Goal: Complete application form: Complete application form

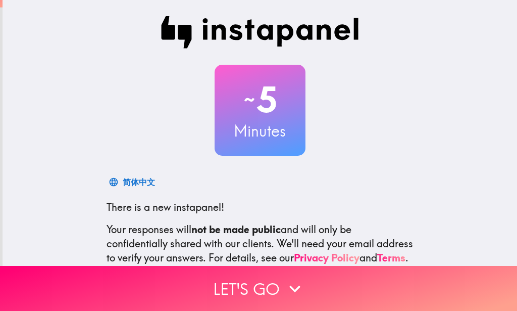
scroll to position [111, 0]
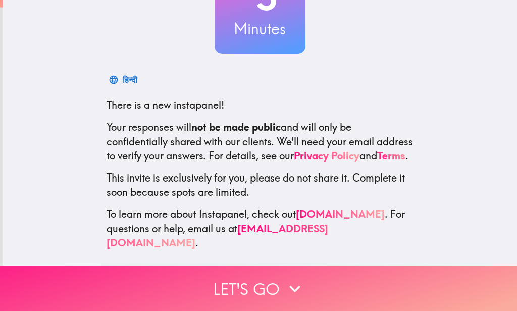
click at [289, 285] on icon "button" at bounding box center [294, 288] width 11 height 7
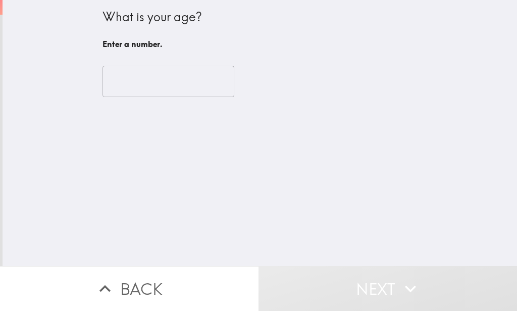
click at [206, 88] on input "number" at bounding box center [169, 81] width 132 height 31
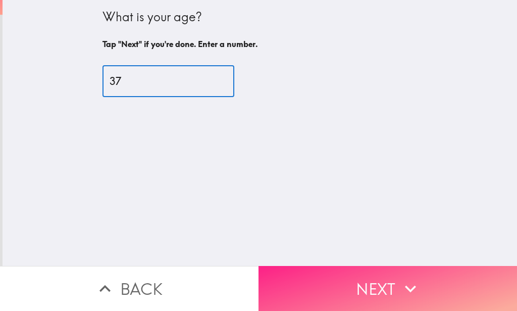
type input "37"
click at [400, 278] on icon "button" at bounding box center [411, 288] width 22 height 22
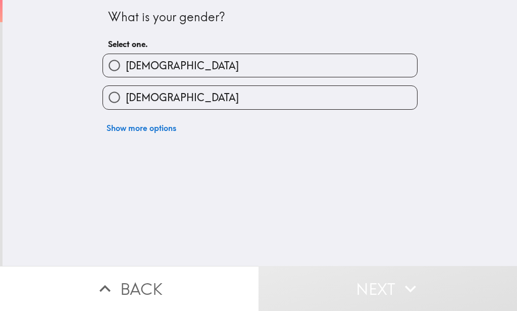
click at [136, 59] on span "[DEMOGRAPHIC_DATA]" at bounding box center [182, 66] width 113 height 14
click at [126, 59] on input "[DEMOGRAPHIC_DATA]" at bounding box center [114, 65] width 23 height 23
radio input "true"
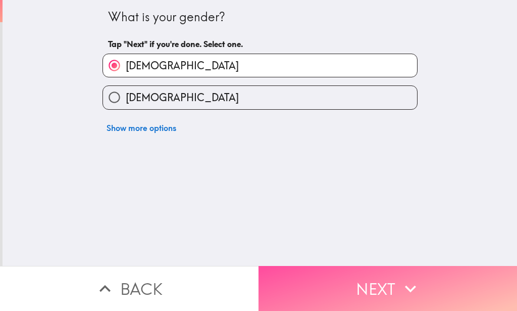
click at [331, 282] on button "Next" at bounding box center [388, 288] width 259 height 45
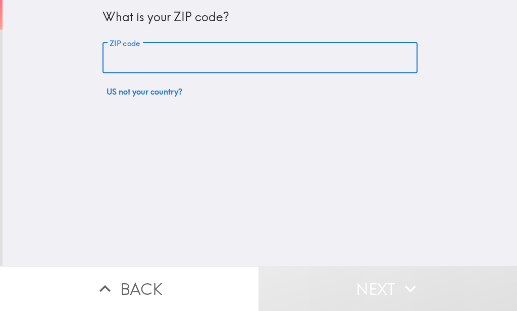
click at [201, 62] on input "ZIP code" at bounding box center [260, 57] width 315 height 31
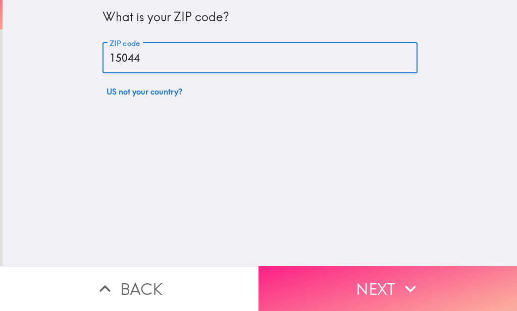
type input "15044"
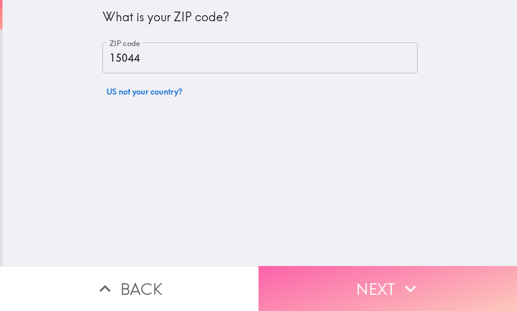
click at [394, 278] on button "Next" at bounding box center [388, 288] width 259 height 45
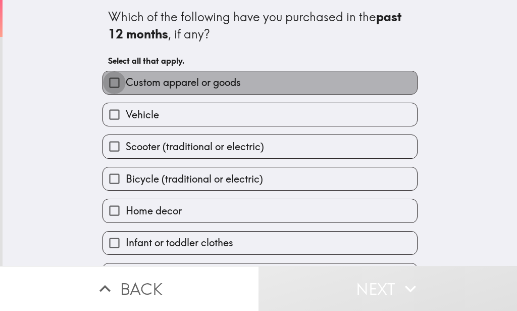
click at [103, 82] on input "Custom apparel or goods" at bounding box center [114, 82] width 23 height 23
checkbox input "true"
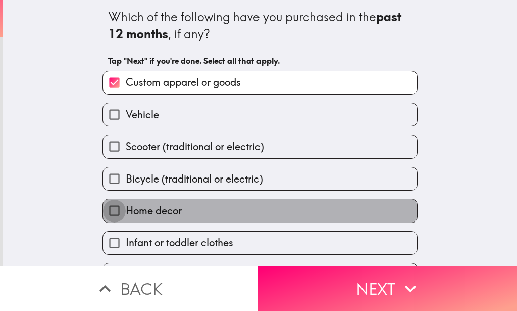
click at [103, 210] on input "Home decor" at bounding box center [114, 210] width 23 height 23
checkbox input "true"
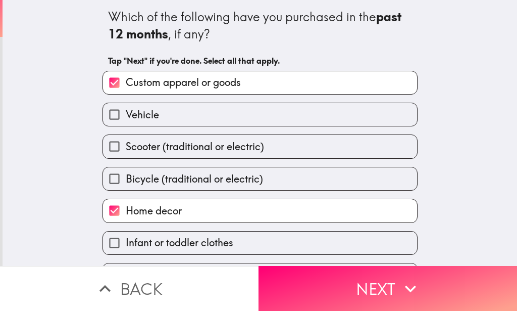
scroll to position [62, 0]
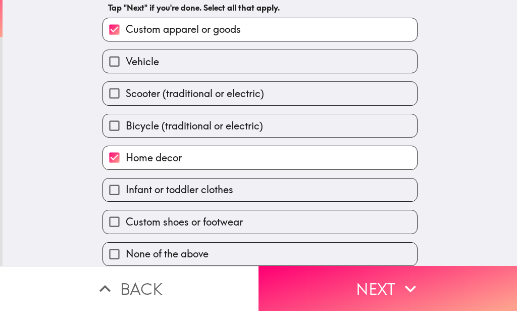
click at [107, 178] on input "Infant or toddler clothes" at bounding box center [114, 189] width 23 height 23
checkbox input "true"
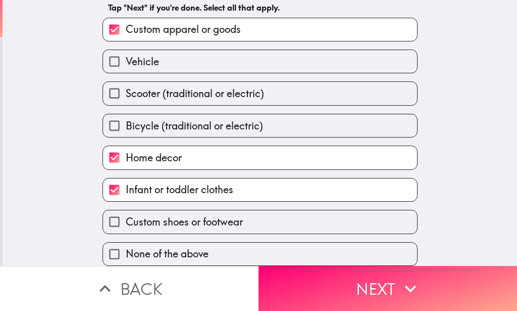
click at [105, 211] on input "Custom shoes or footwear" at bounding box center [114, 221] width 23 height 23
checkbox input "true"
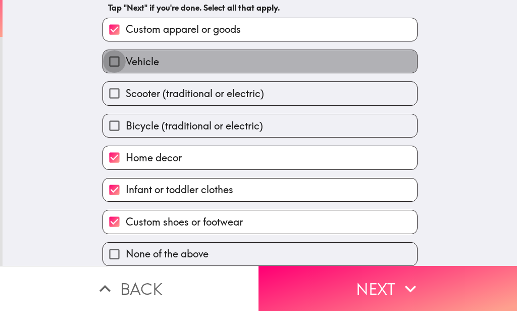
click at [106, 52] on input "Vehicle" at bounding box center [114, 61] width 23 height 23
checkbox input "true"
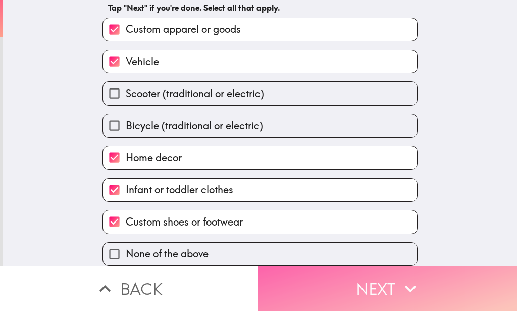
click at [375, 280] on button "Next" at bounding box center [388, 288] width 259 height 45
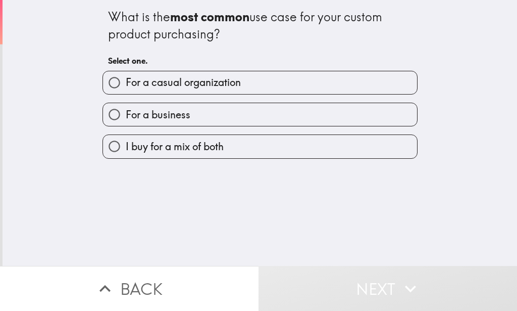
click at [105, 78] on input "For a casual organization" at bounding box center [114, 82] width 23 height 23
radio input "true"
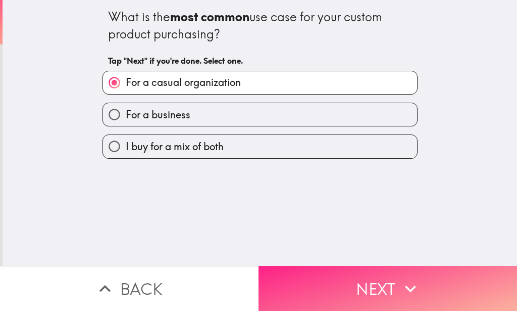
click at [381, 285] on button "Next" at bounding box center [388, 288] width 259 height 45
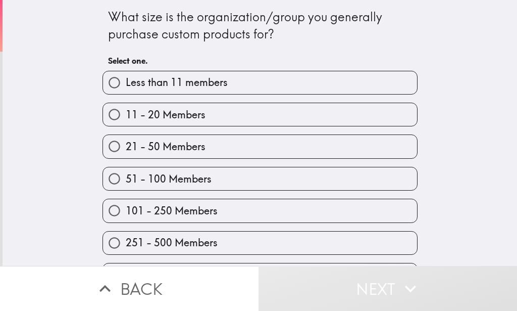
scroll to position [30, 0]
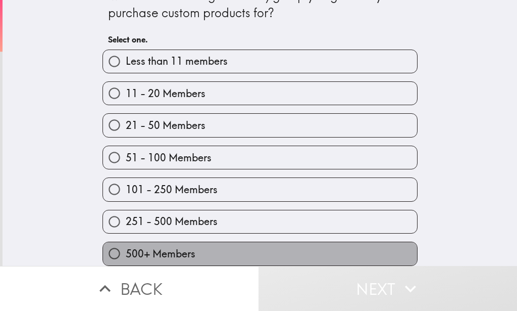
click at [143, 247] on span "500+ Members" at bounding box center [161, 254] width 70 height 14
click at [126, 243] on input "500+ Members" at bounding box center [114, 253] width 23 height 23
radio input "true"
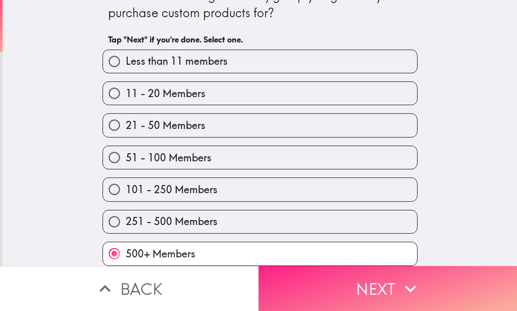
click at [360, 285] on button "Next" at bounding box center [388, 288] width 259 height 45
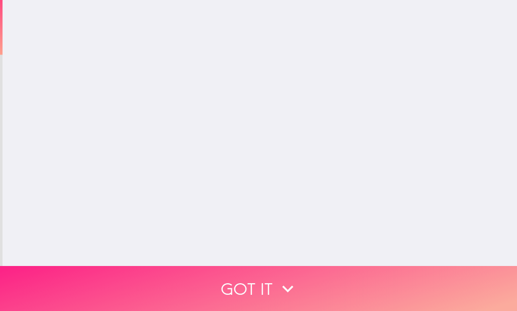
scroll to position [0, 0]
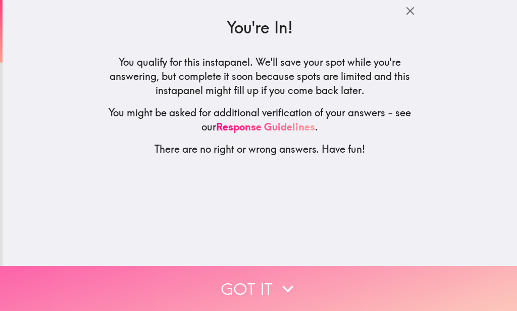
click at [278, 277] on icon "button" at bounding box center [288, 288] width 22 height 22
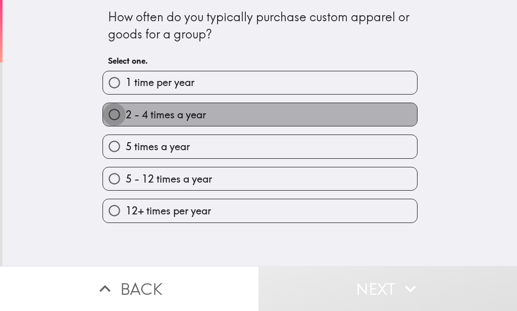
click at [103, 112] on input "2 - 4 times a year" at bounding box center [114, 114] width 23 height 23
radio input "true"
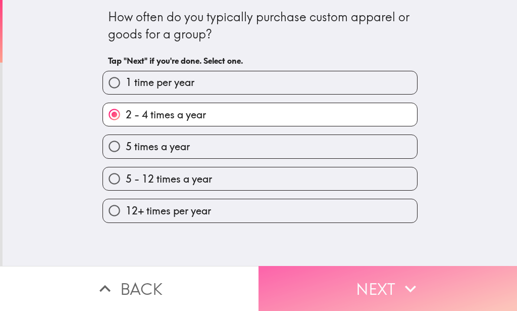
click at [358, 287] on button "Next" at bounding box center [388, 288] width 259 height 45
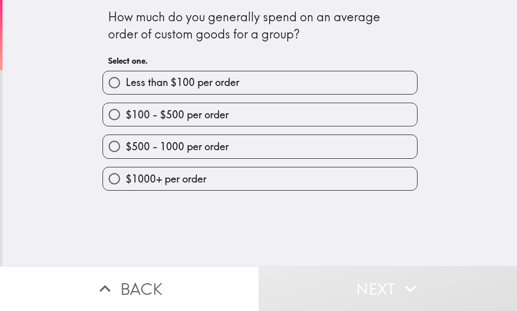
click at [105, 145] on input "$500 - 1000 per order" at bounding box center [114, 146] width 23 height 23
radio input "true"
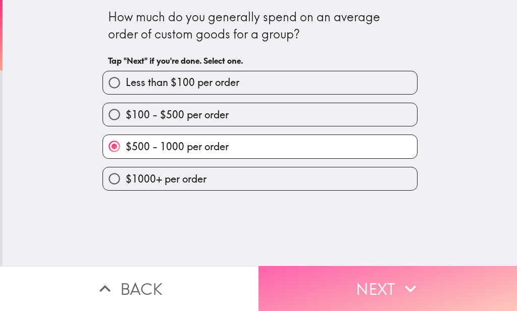
click at [368, 273] on button "Next" at bounding box center [388, 288] width 259 height 45
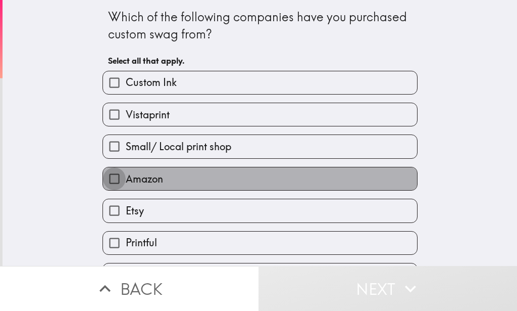
click at [103, 178] on input "Amazon" at bounding box center [114, 178] width 23 height 23
checkbox input "true"
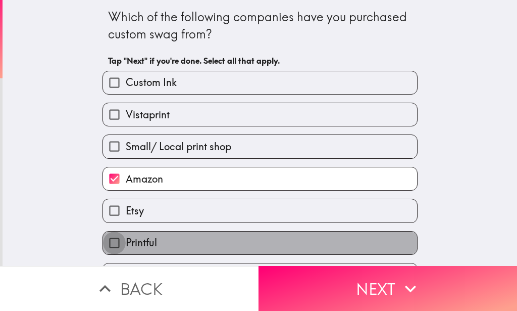
click at [106, 240] on input "Printful" at bounding box center [114, 242] width 23 height 23
checkbox input "true"
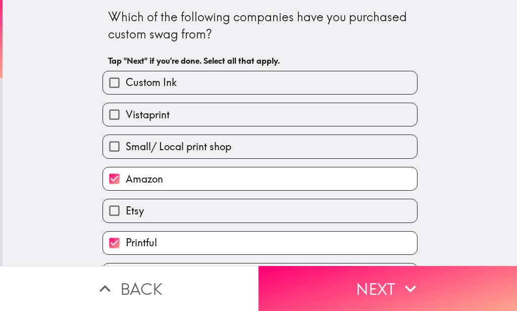
scroll to position [62, 0]
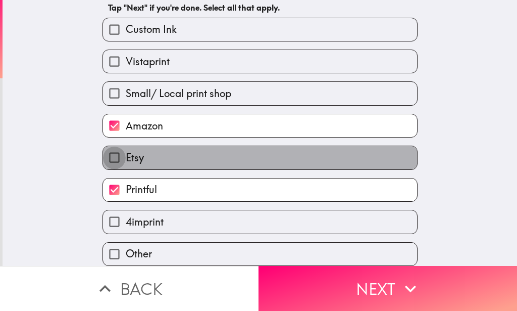
click at [108, 146] on input "Etsy" at bounding box center [114, 157] width 23 height 23
checkbox input "true"
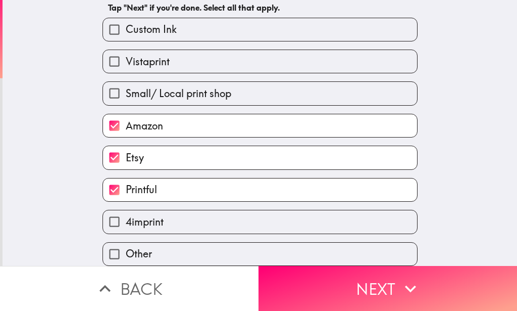
drag, startPoint x: 103, startPoint y: 49, endPoint x: 108, endPoint y: 51, distance: 5.4
click at [103, 50] on input "Vistaprint" at bounding box center [114, 61] width 23 height 23
checkbox input "true"
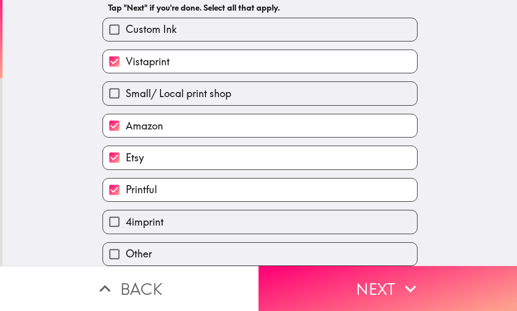
click at [107, 18] on input "Custom Ink" at bounding box center [114, 29] width 23 height 23
checkbox input "true"
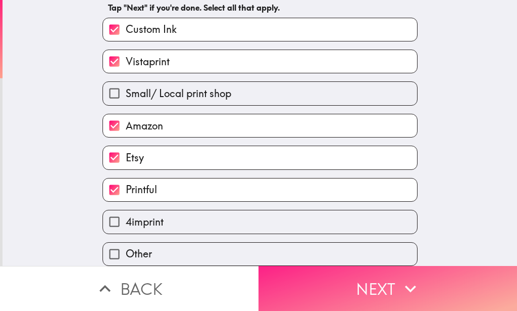
click at [391, 275] on button "Next" at bounding box center [388, 288] width 259 height 45
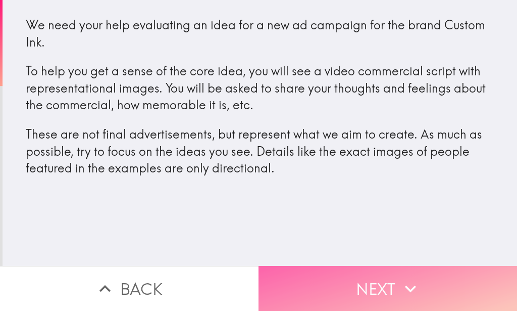
click at [394, 282] on button "Next" at bounding box center [388, 288] width 259 height 45
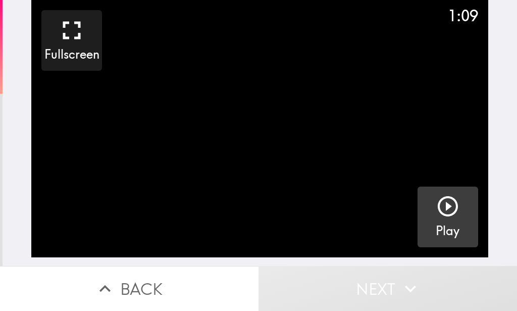
click at [437, 207] on icon "button" at bounding box center [448, 206] width 24 height 24
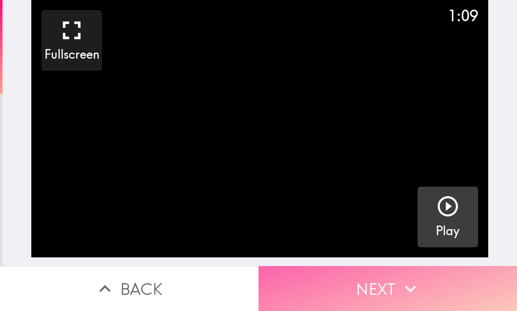
click at [391, 280] on button "Next" at bounding box center [388, 288] width 259 height 45
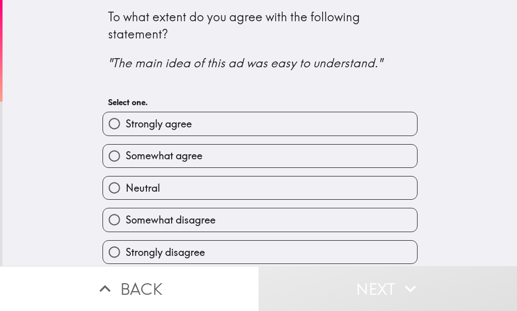
click at [107, 125] on input "Strongly agree" at bounding box center [114, 123] width 23 height 23
radio input "true"
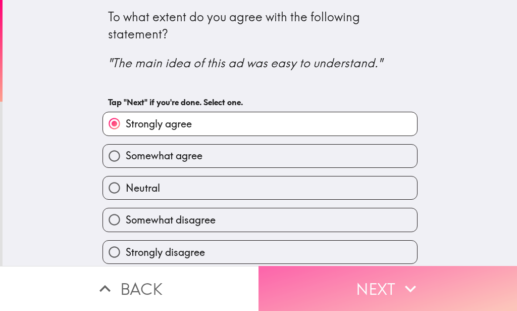
click at [373, 281] on button "Next" at bounding box center [388, 288] width 259 height 45
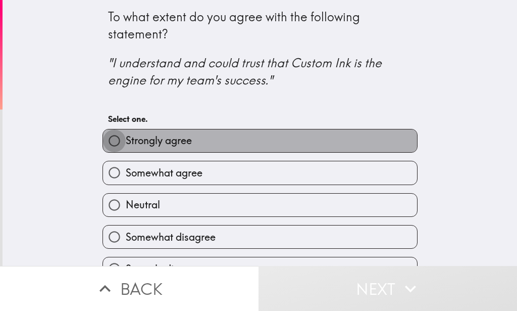
click at [106, 140] on input "Strongly agree" at bounding box center [114, 140] width 23 height 23
radio input "true"
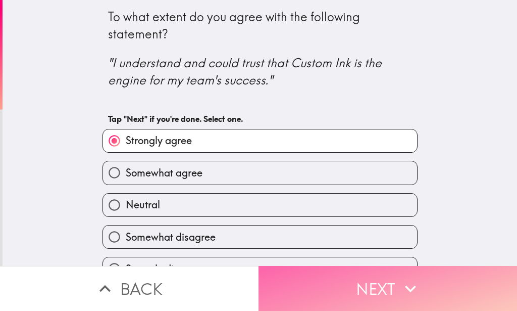
click at [400, 280] on icon "button" at bounding box center [411, 288] width 22 height 22
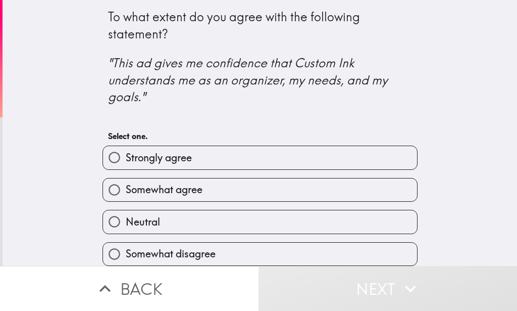
click at [126, 161] on span "Strongly agree" at bounding box center [159, 158] width 66 height 14
click at [122, 161] on input "Strongly agree" at bounding box center [114, 157] width 23 height 23
radio input "true"
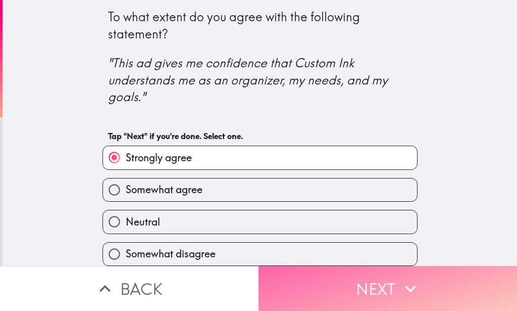
click at [369, 276] on button "Next" at bounding box center [388, 288] width 259 height 45
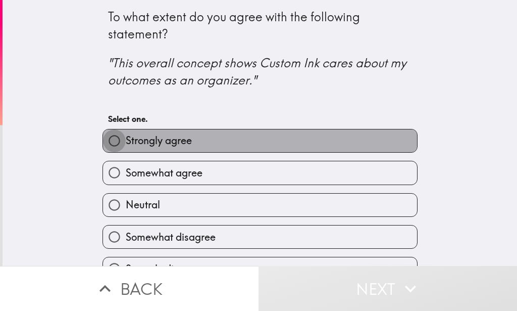
click at [107, 142] on input "Strongly agree" at bounding box center [114, 140] width 23 height 23
radio input "true"
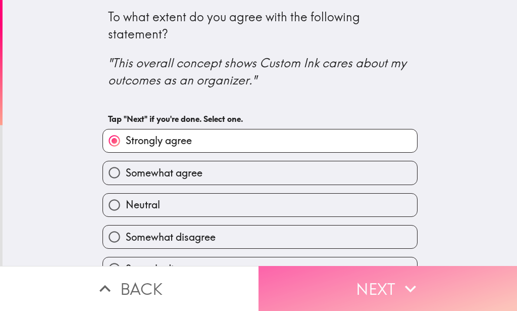
click at [369, 274] on button "Next" at bounding box center [388, 288] width 259 height 45
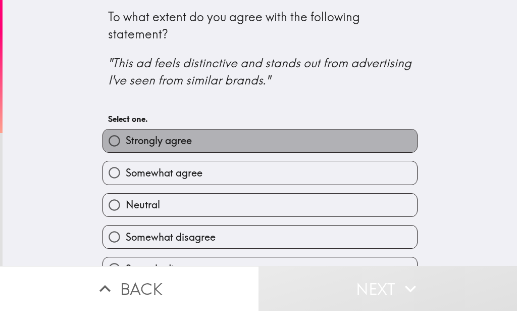
click at [126, 139] on span "Strongly agree" at bounding box center [159, 140] width 66 height 14
click at [124, 139] on input "Strongly agree" at bounding box center [114, 140] width 23 height 23
radio input "true"
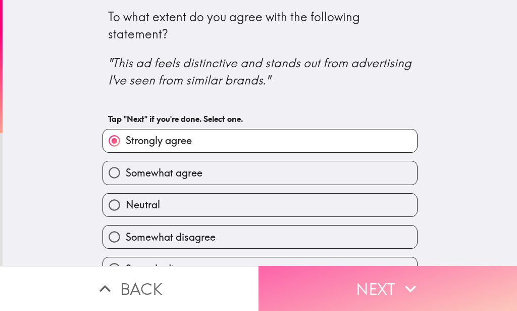
click at [366, 281] on button "Next" at bounding box center [388, 288] width 259 height 45
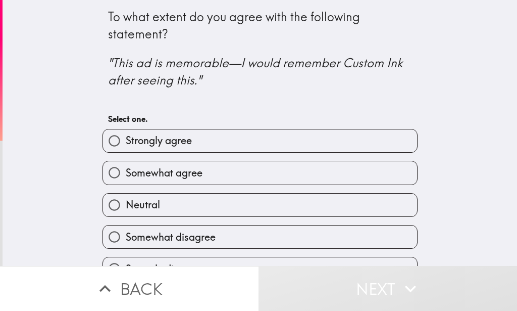
click at [154, 137] on span "Strongly agree" at bounding box center [159, 140] width 66 height 14
click at [126, 137] on input "Strongly agree" at bounding box center [114, 140] width 23 height 23
radio input "true"
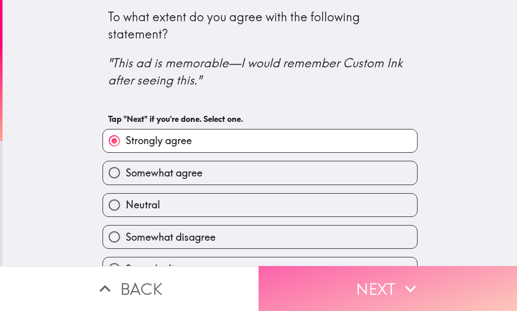
click at [366, 282] on button "Next" at bounding box center [388, 288] width 259 height 45
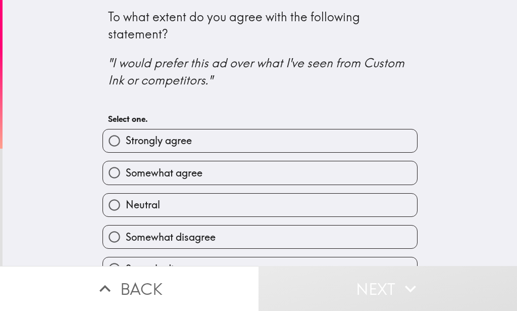
click at [185, 143] on label "Strongly agree" at bounding box center [260, 140] width 314 height 23
click at [126, 143] on input "Strongly agree" at bounding box center [114, 140] width 23 height 23
radio input "true"
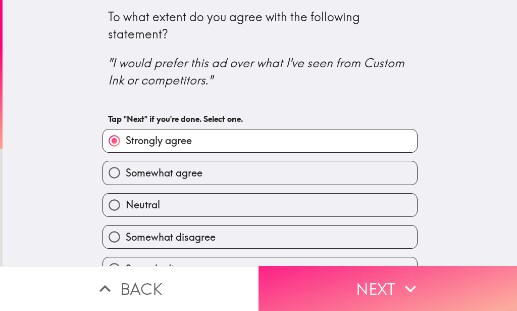
click at [376, 284] on button "Next" at bounding box center [388, 288] width 259 height 45
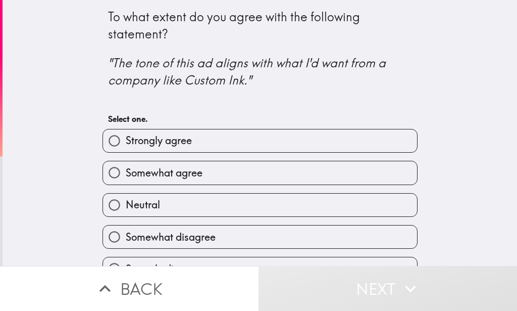
click at [247, 140] on label "Strongly agree" at bounding box center [260, 140] width 314 height 23
click at [126, 140] on input "Strongly agree" at bounding box center [114, 140] width 23 height 23
radio input "true"
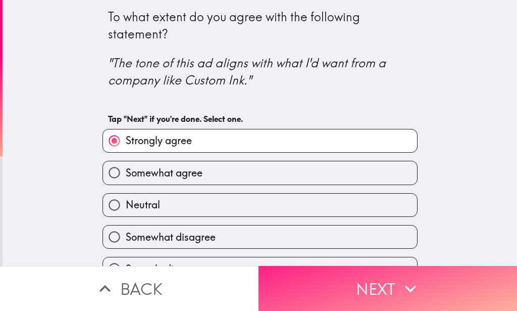
click at [364, 278] on button "Next" at bounding box center [388, 288] width 259 height 45
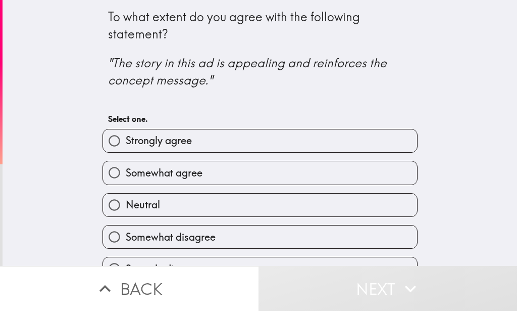
click at [235, 139] on label "Strongly agree" at bounding box center [260, 140] width 314 height 23
click at [105, 135] on input "Strongly agree" at bounding box center [114, 140] width 23 height 23
radio input "true"
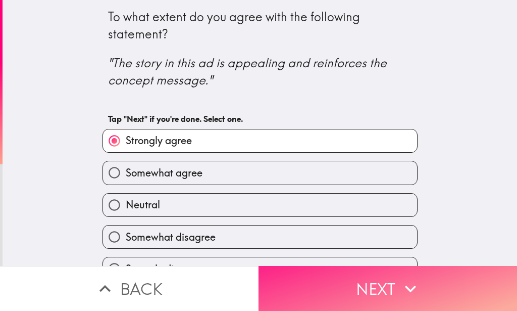
click at [365, 280] on button "Next" at bounding box center [388, 288] width 259 height 45
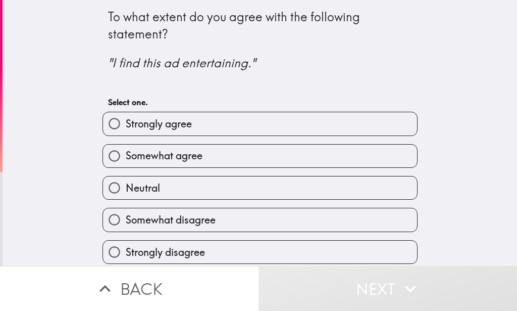
click at [173, 124] on span "Strongly agree" at bounding box center [159, 124] width 66 height 14
click at [126, 124] on input "Strongly agree" at bounding box center [114, 123] width 23 height 23
radio input "true"
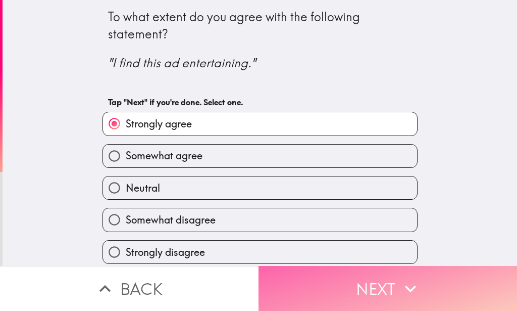
click at [334, 271] on button "Next" at bounding box center [388, 288] width 259 height 45
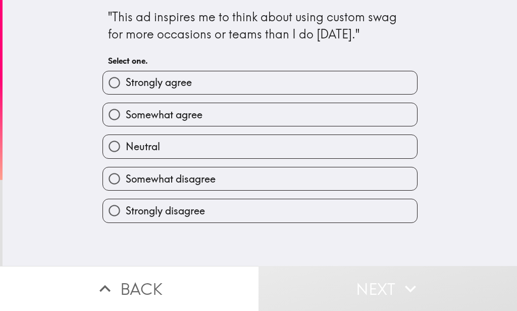
click at [177, 88] on span "Strongly agree" at bounding box center [159, 82] width 66 height 14
click at [126, 88] on input "Strongly agree" at bounding box center [114, 82] width 23 height 23
radio input "true"
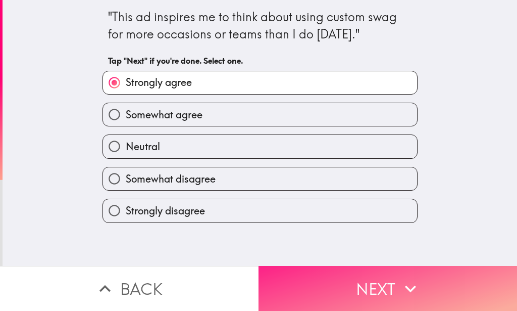
click at [371, 285] on button "Next" at bounding box center [388, 288] width 259 height 45
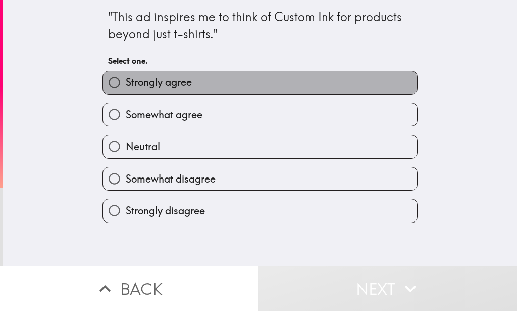
click at [244, 81] on label "Strongly agree" at bounding box center [260, 82] width 314 height 23
click at [126, 81] on input "Strongly agree" at bounding box center [114, 82] width 23 height 23
radio input "true"
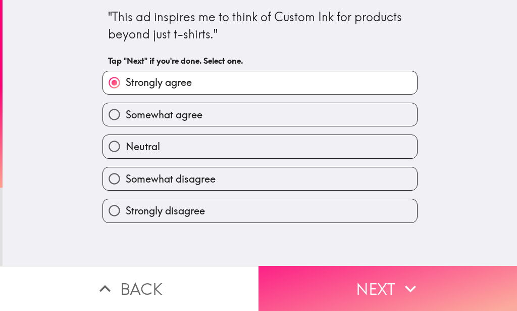
click at [366, 276] on button "Next" at bounding box center [388, 288] width 259 height 45
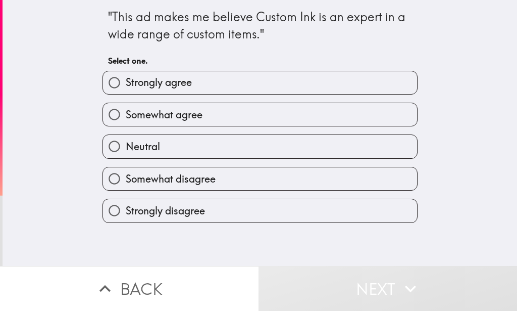
click at [150, 90] on label "Strongly agree" at bounding box center [260, 82] width 314 height 23
click at [126, 90] on input "Strongly agree" at bounding box center [114, 82] width 23 height 23
radio input "true"
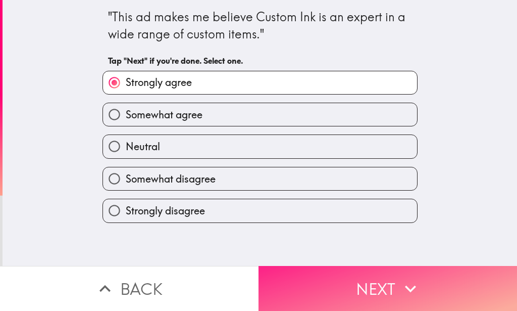
click at [394, 280] on button "Next" at bounding box center [388, 288] width 259 height 45
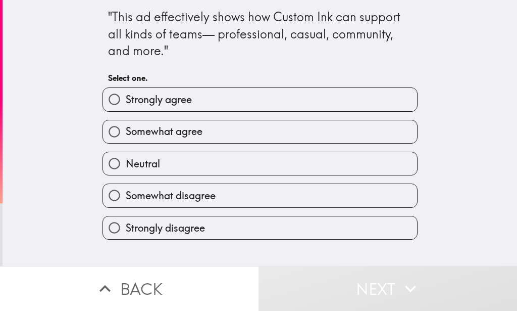
click at [225, 101] on label "Strongly agree" at bounding box center [260, 99] width 314 height 23
click at [126, 101] on input "Strongly agree" at bounding box center [114, 99] width 23 height 23
radio input "true"
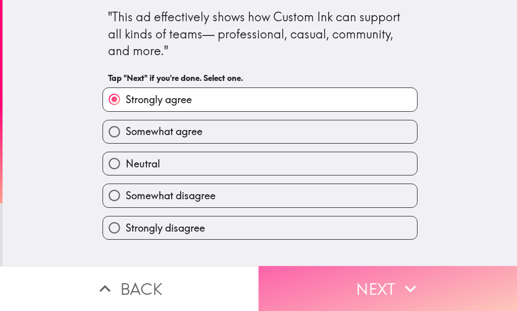
click at [379, 278] on button "Next" at bounding box center [388, 288] width 259 height 45
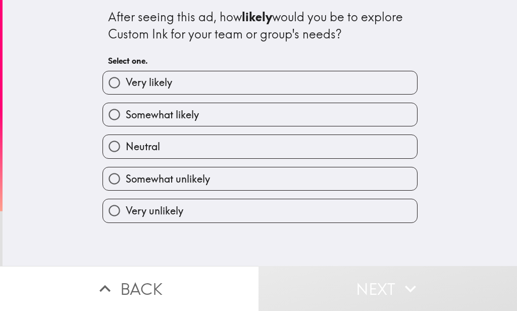
click at [205, 81] on label "Very likely" at bounding box center [260, 82] width 314 height 23
click at [126, 81] on input "Very likely" at bounding box center [114, 82] width 23 height 23
radio input "true"
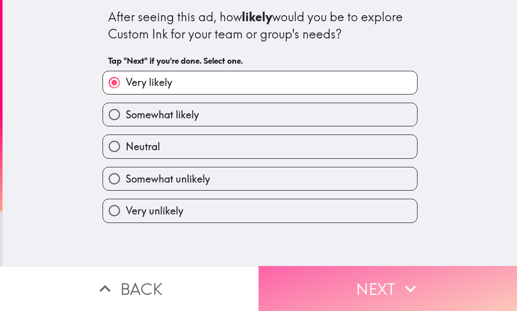
click at [372, 266] on button "Next" at bounding box center [388, 288] width 259 height 45
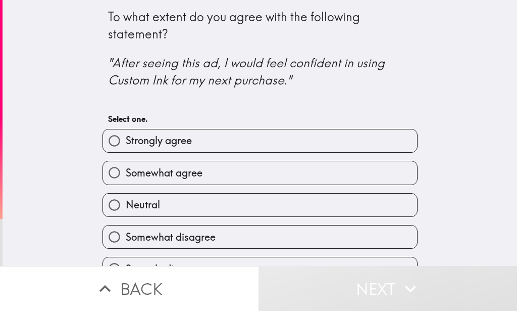
click at [200, 143] on label "Strongly agree" at bounding box center [260, 140] width 314 height 23
click at [126, 143] on input "Strongly agree" at bounding box center [114, 140] width 23 height 23
radio input "true"
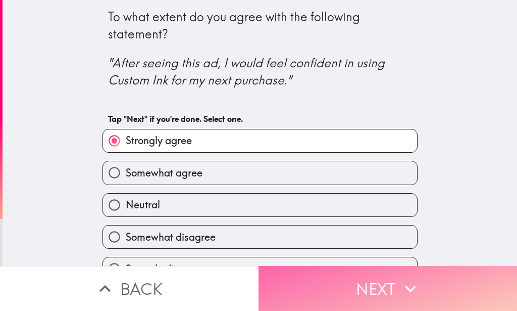
click at [347, 280] on button "Next" at bounding box center [388, 288] width 259 height 45
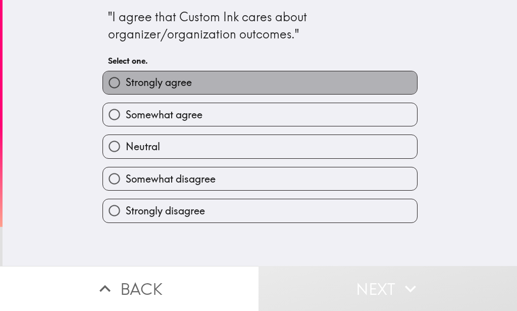
drag, startPoint x: 191, startPoint y: 81, endPoint x: 199, endPoint y: 88, distance: 10.4
click at [191, 81] on label "Strongly agree" at bounding box center [260, 82] width 314 height 23
click at [126, 81] on input "Strongly agree" at bounding box center [114, 82] width 23 height 23
radio input "true"
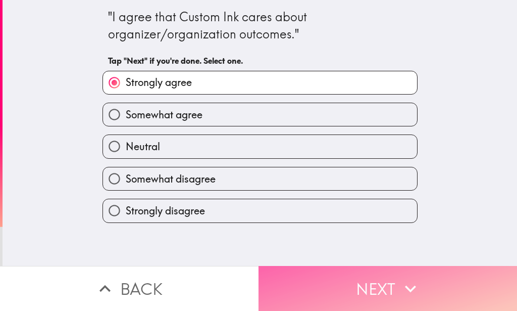
click at [344, 269] on button "Next" at bounding box center [388, 288] width 259 height 45
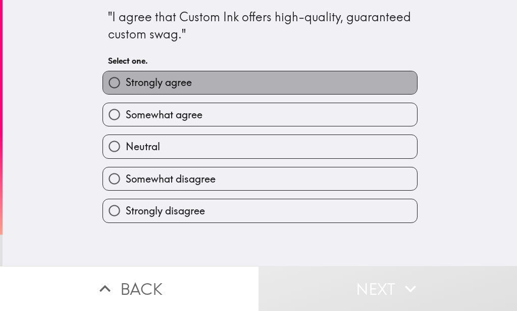
click at [196, 81] on label "Strongly agree" at bounding box center [260, 82] width 314 height 23
click at [126, 81] on input "Strongly agree" at bounding box center [114, 82] width 23 height 23
radio input "true"
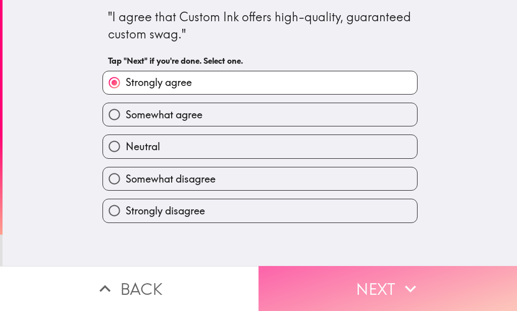
click at [374, 276] on button "Next" at bounding box center [388, 288] width 259 height 45
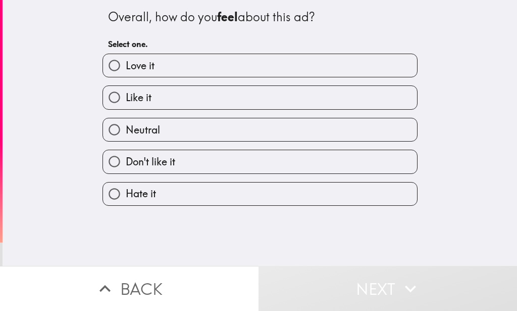
click at [184, 70] on label "Love it" at bounding box center [260, 65] width 314 height 23
click at [126, 70] on input "Love it" at bounding box center [114, 65] width 23 height 23
radio input "true"
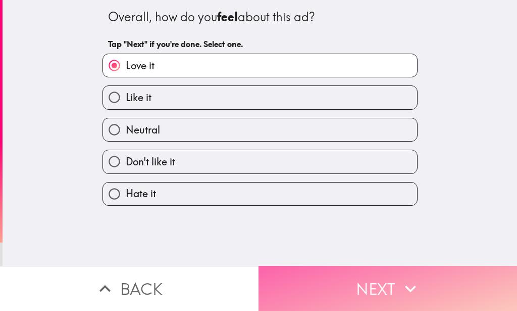
click at [365, 279] on button "Next" at bounding box center [388, 288] width 259 height 45
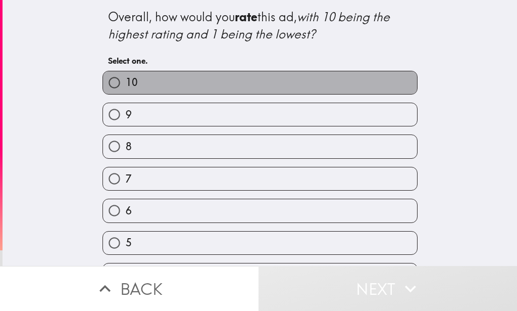
click at [179, 83] on label "10" at bounding box center [260, 82] width 314 height 23
click at [126, 83] on input "10" at bounding box center [114, 82] width 23 height 23
radio input "true"
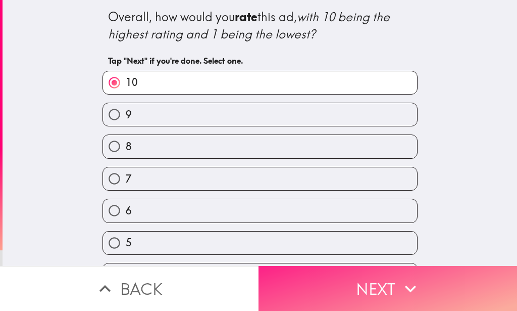
click at [383, 280] on button "Next" at bounding box center [388, 288] width 259 height 45
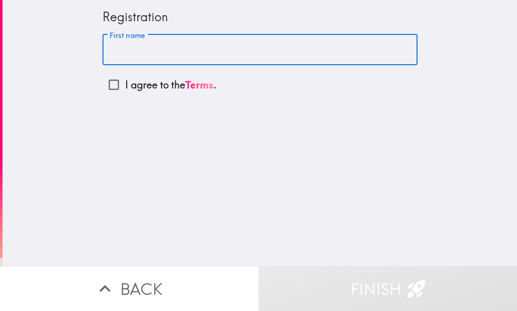
click at [189, 50] on input "First name" at bounding box center [260, 49] width 315 height 31
type input "Javonte"
